Goal: Information Seeking & Learning: Learn about a topic

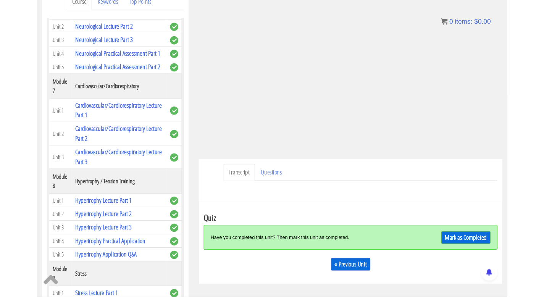
scroll to position [114, 0]
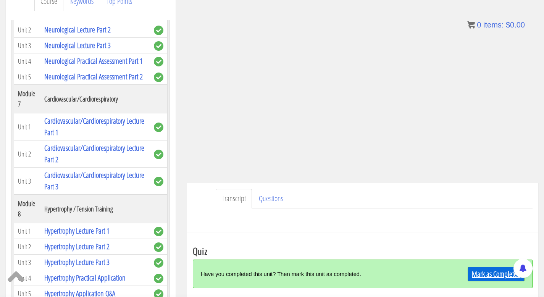
click at [266, 257] on link "Mark as Completed" at bounding box center [495, 274] width 57 height 14
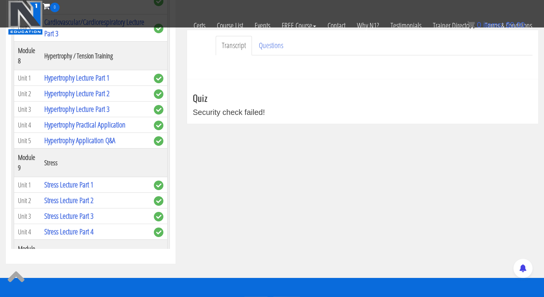
scroll to position [0, 0]
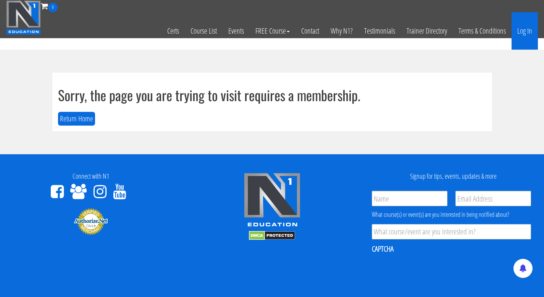
click at [530, 28] on link "Log In" at bounding box center [524, 30] width 26 height 37
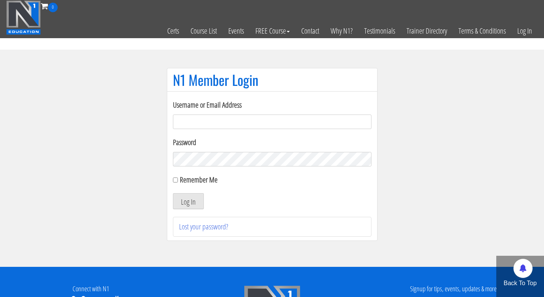
type input "[EMAIL_ADDRESS][DOMAIN_NAME]"
click at [184, 203] on button "Log In" at bounding box center [188, 201] width 31 height 16
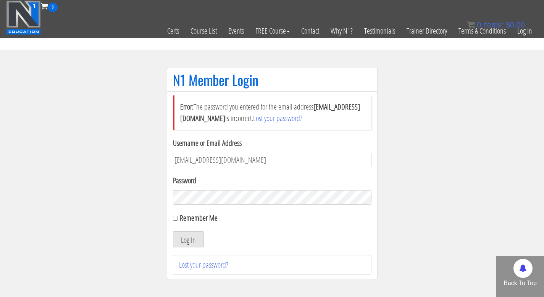
click at [173, 231] on button "Log In" at bounding box center [188, 239] width 31 height 16
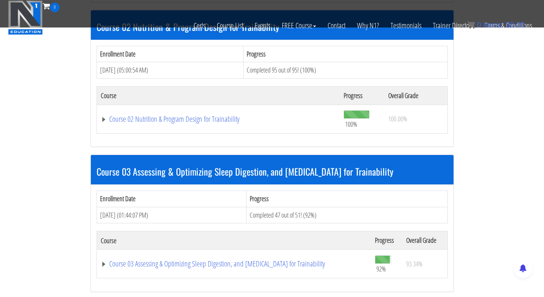
scroll to position [444, 0]
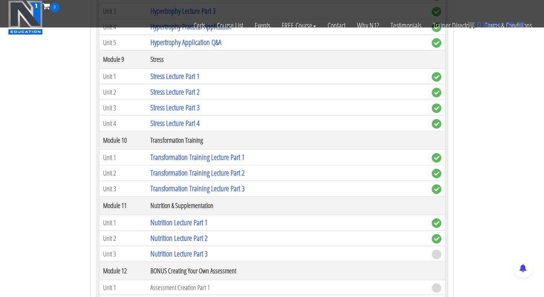
scroll to position [1448, 0]
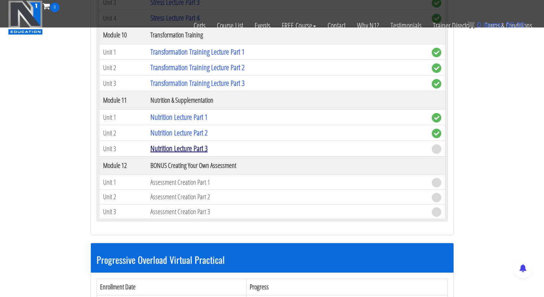
click at [203, 147] on link "Nutrition Lecture Part 3" at bounding box center [178, 148] width 57 height 10
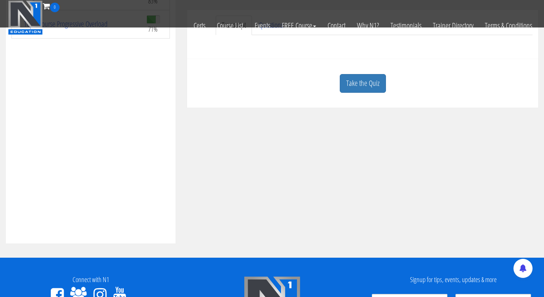
scroll to position [202, 0]
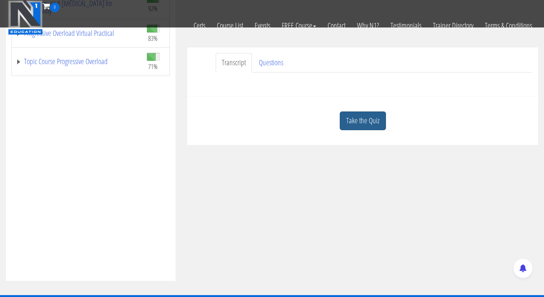
click at [359, 124] on link "Take the Quiz" at bounding box center [362, 120] width 46 height 19
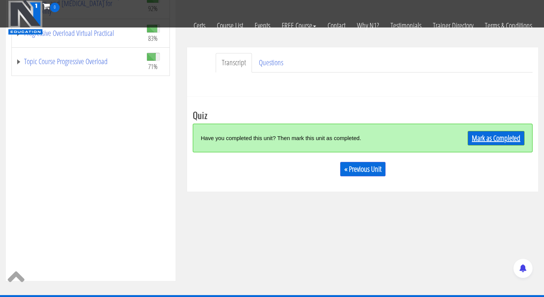
click at [513, 139] on link "Mark as Completed" at bounding box center [495, 138] width 57 height 14
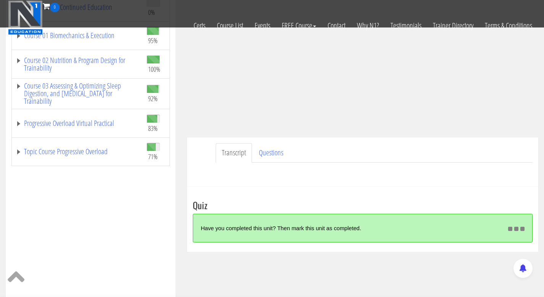
scroll to position [141, 0]
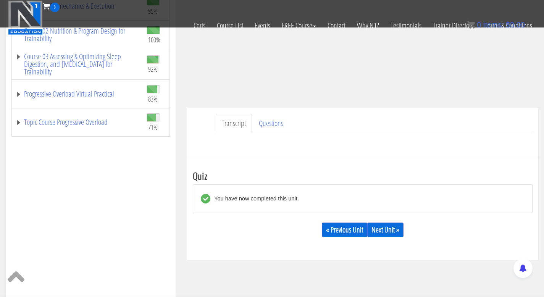
click at [381, 221] on div "« Previous Unit Next Unit »" at bounding box center [362, 230] width 339 height 26
click at [381, 224] on link "Next Unit »" at bounding box center [385, 229] width 36 height 14
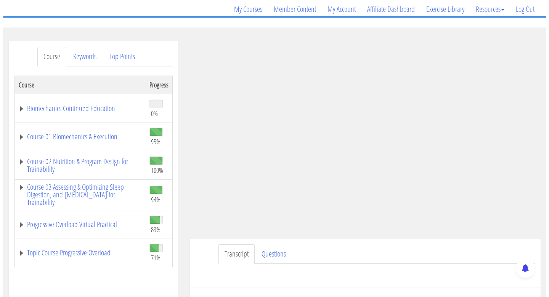
scroll to position [60, 0]
